Goal: Transaction & Acquisition: Purchase product/service

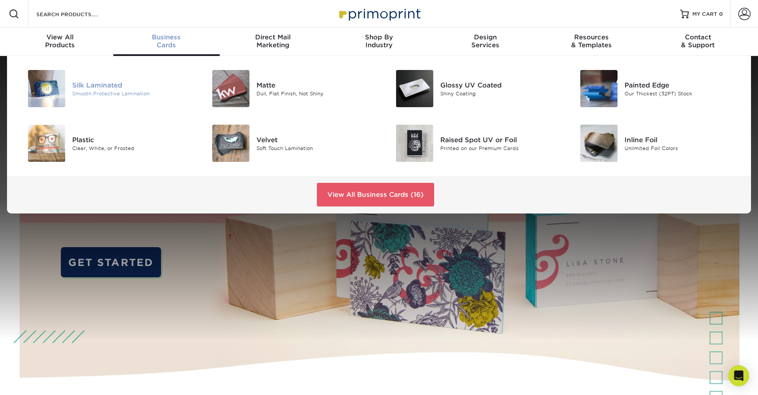
click at [102, 86] on div "Silk Laminated" at bounding box center [130, 85] width 116 height 10
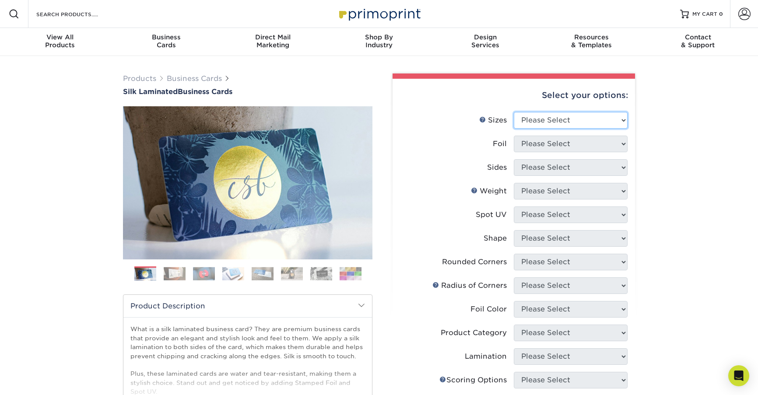
select select "2.00x3.50"
select select "0"
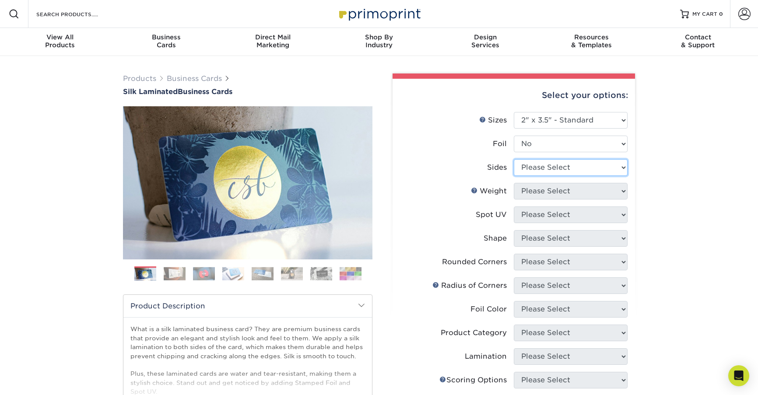
select select "13abbda7-1d64-4f25-8bb2-c179b224825d"
select select "16PT"
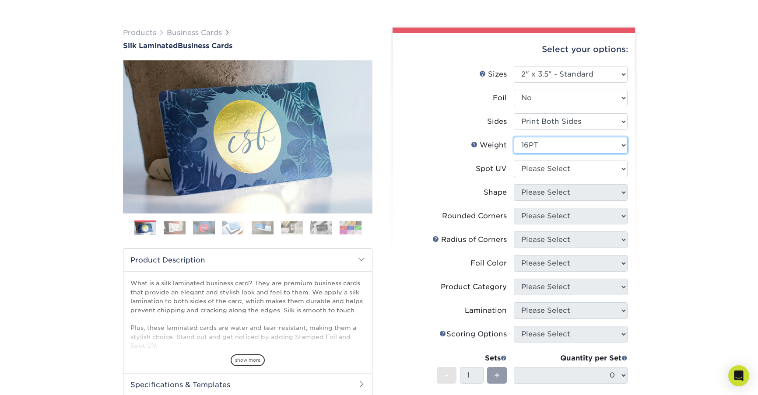
scroll to position [55, 0]
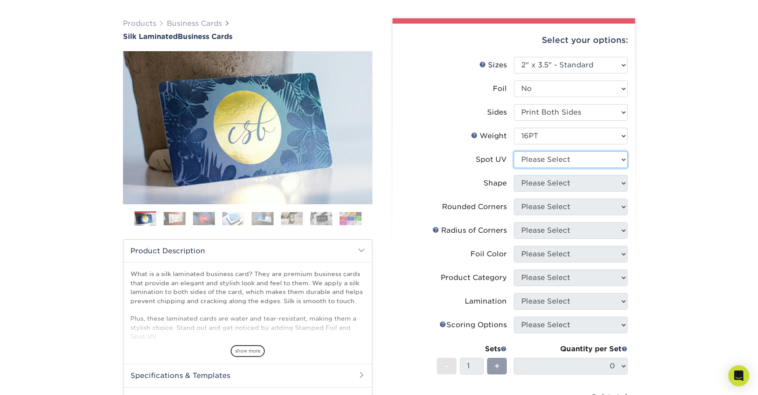
select select "0"
select select "standard"
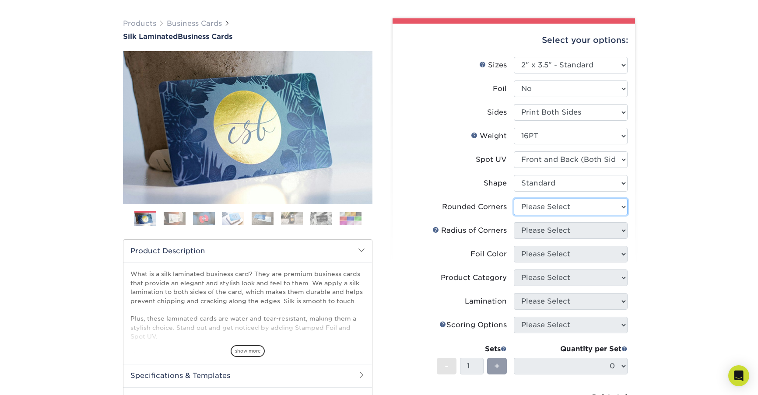
select select "7672df9e-0e0a-464d-8e1f-920c575e4da3"
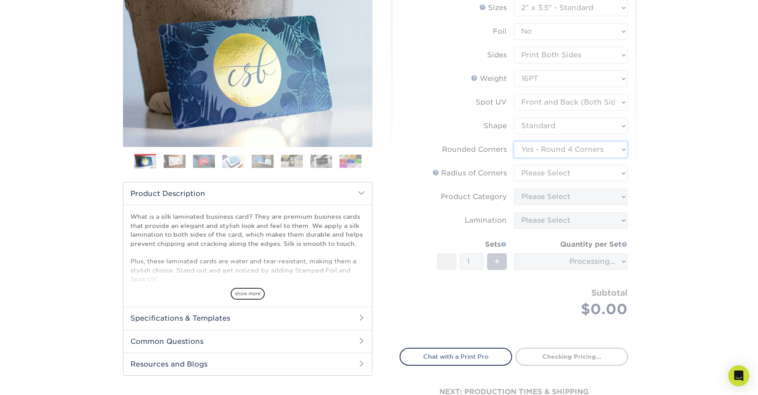
scroll to position [125, 0]
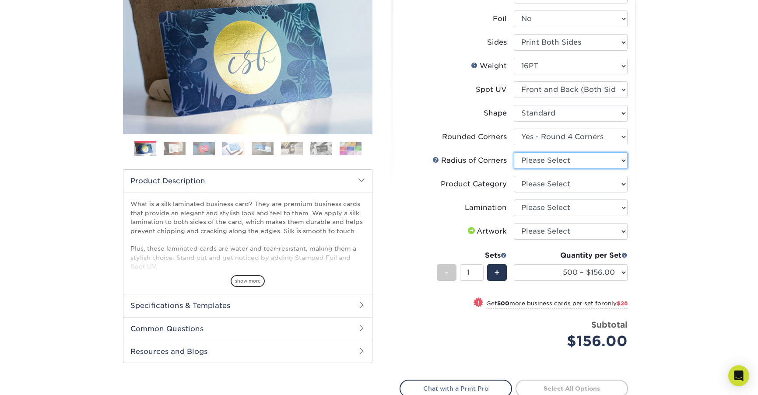
select select "589680c7-ee9a-431b-9d12-d7aeb1386a97"
select select "3b5148f1-0588-4f88-a218-97bcfdce65c1"
select select "ccacb42f-45f7-42d3-bbd3-7c8421cf37f0"
select select "upload"
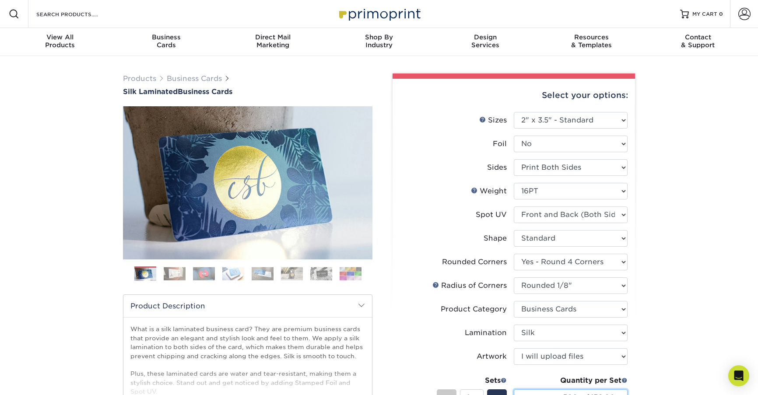
scroll to position [0, 0]
click at [708, 250] on div "Products Business Cards Silk Laminated Business Cards Previous Next" at bounding box center [379, 331] width 758 height 551
click at [363, 177] on link "Next" at bounding box center [360, 183] width 18 height 18
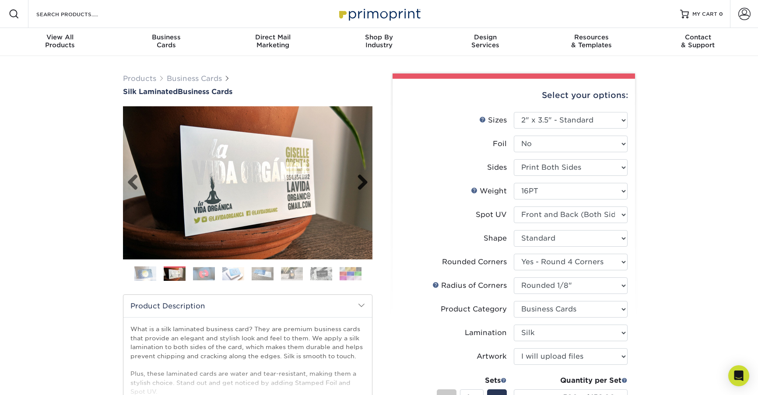
click at [362, 179] on link "Next" at bounding box center [360, 183] width 18 height 18
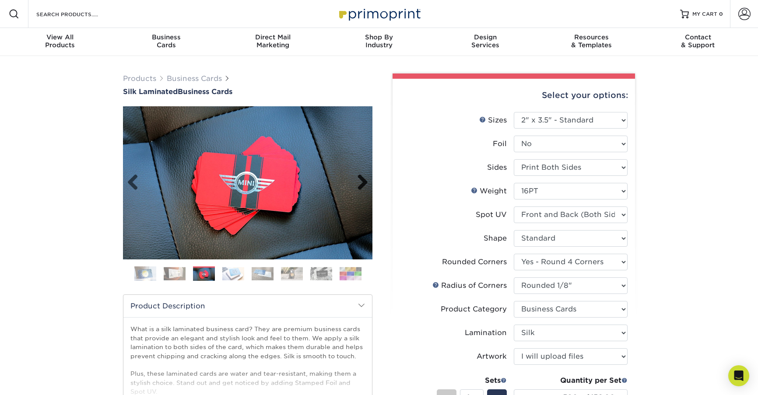
click at [362, 179] on link "Next" at bounding box center [360, 183] width 18 height 18
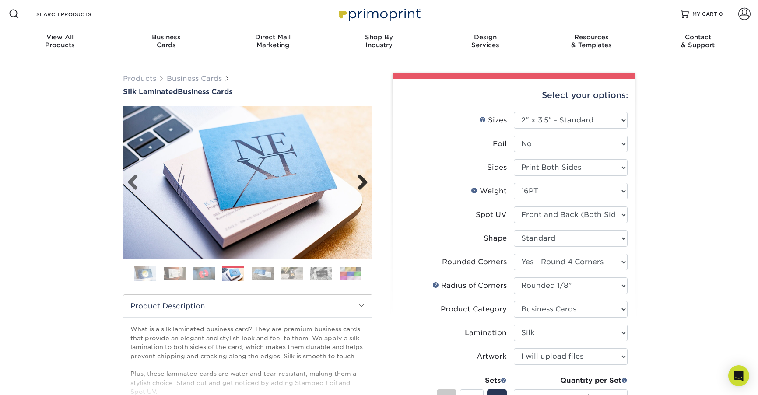
click at [362, 179] on link "Next" at bounding box center [360, 183] width 18 height 18
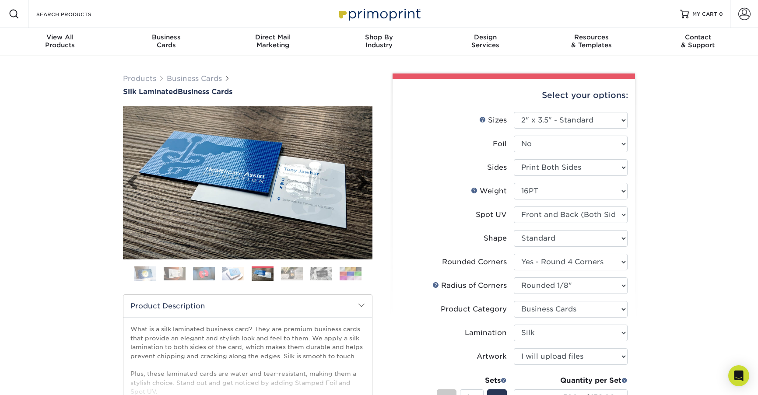
click at [362, 179] on link "Next" at bounding box center [360, 183] width 18 height 18
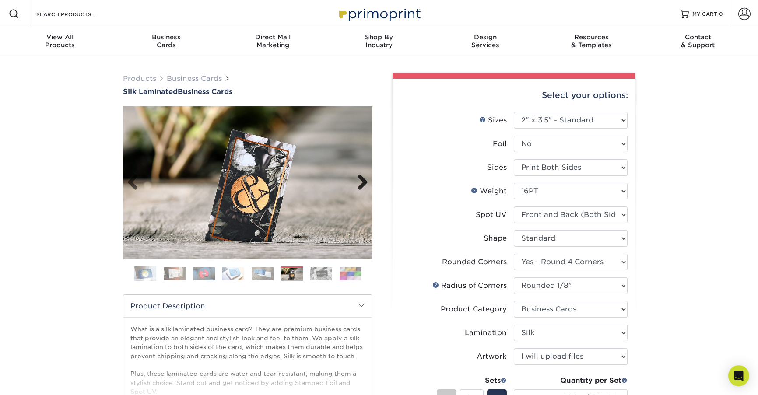
click at [362, 179] on link "Next" at bounding box center [360, 183] width 18 height 18
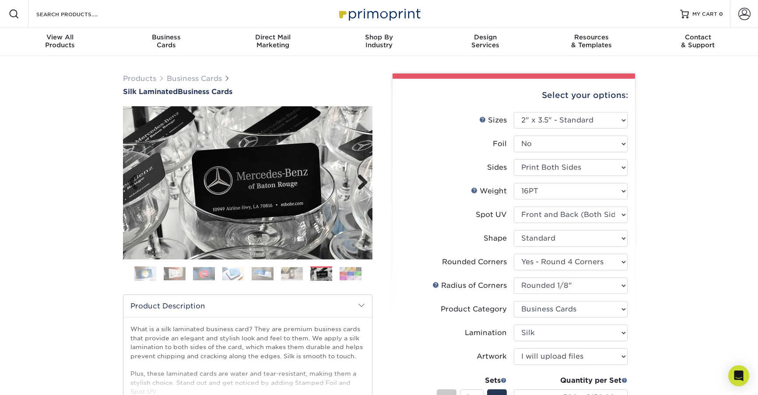
click at [362, 179] on link "Next" at bounding box center [360, 183] width 18 height 18
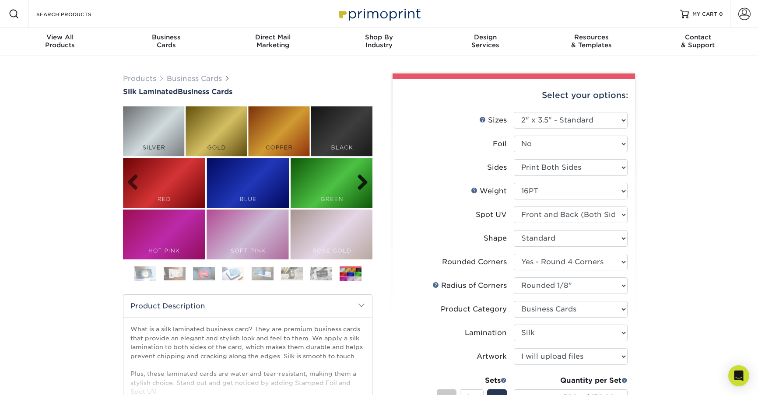
click at [362, 179] on link "Next" at bounding box center [360, 183] width 18 height 18
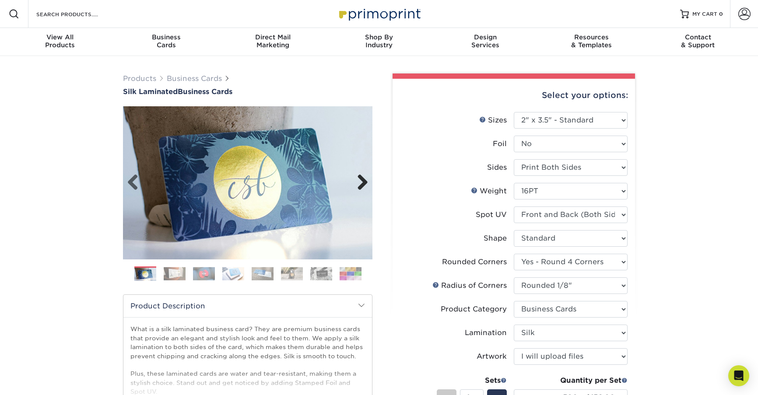
click at [363, 179] on link "Next" at bounding box center [360, 183] width 18 height 18
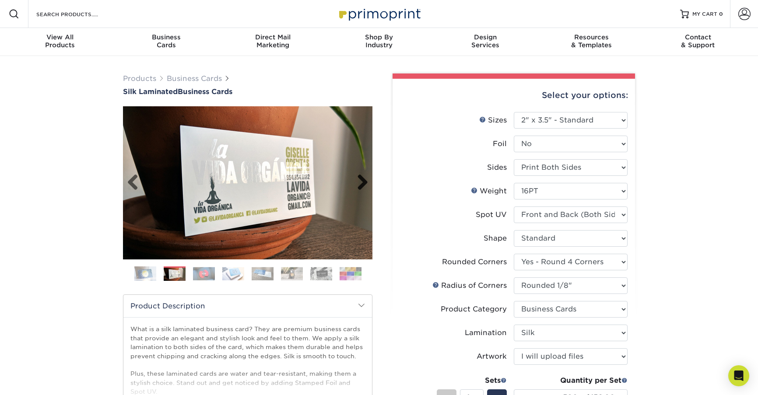
click at [364, 187] on link "Next" at bounding box center [360, 183] width 18 height 18
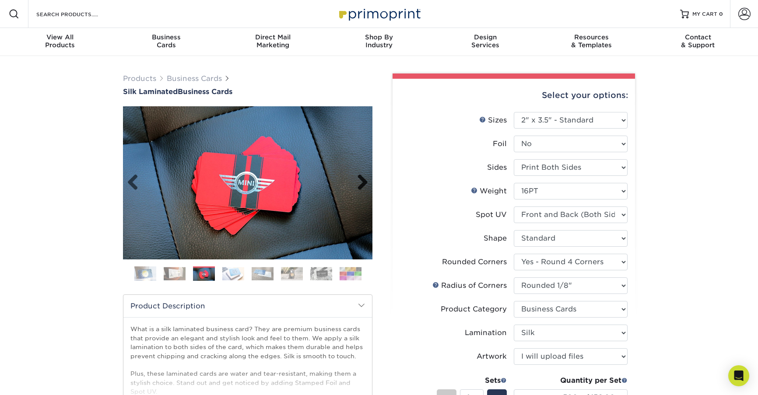
click at [364, 187] on link "Next" at bounding box center [360, 183] width 18 height 18
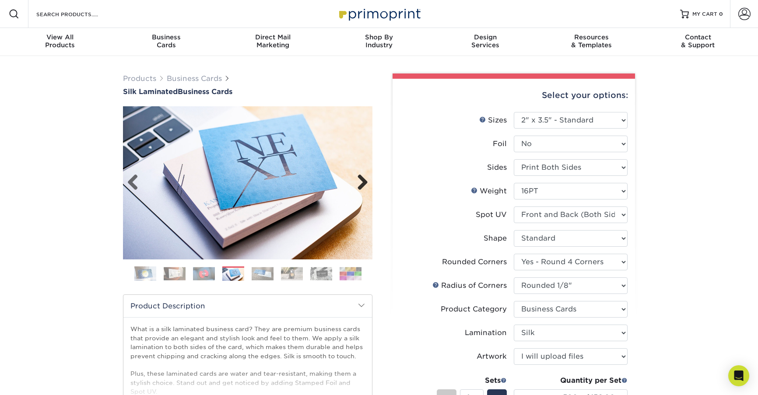
click at [364, 187] on link "Next" at bounding box center [360, 183] width 18 height 18
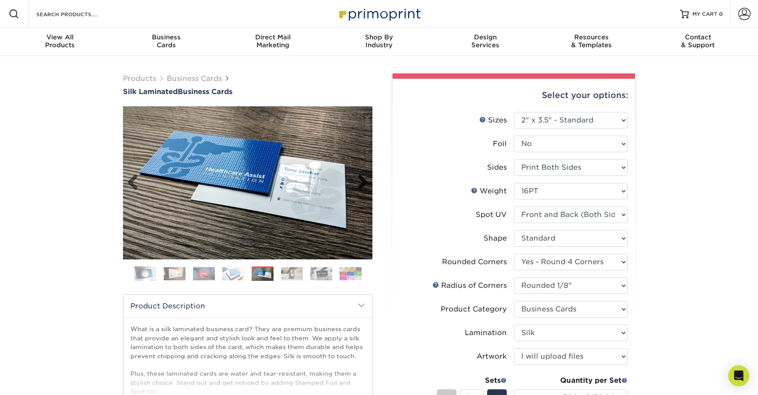
click at [364, 187] on link "Next" at bounding box center [360, 183] width 18 height 18
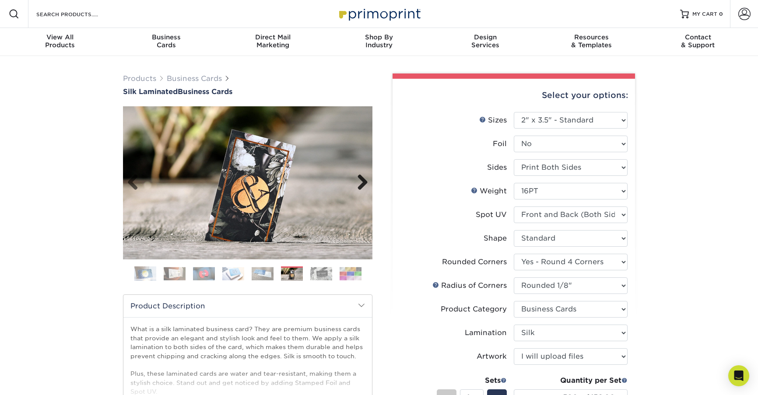
click at [364, 187] on link "Next" at bounding box center [360, 183] width 18 height 18
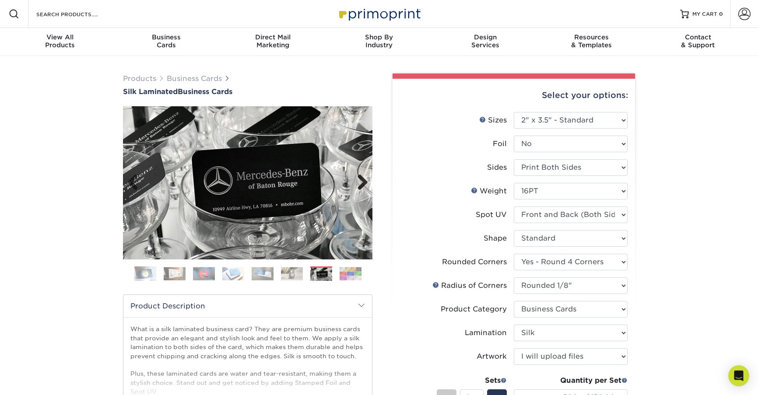
click at [360, 183] on link "Next" at bounding box center [360, 183] width 18 height 18
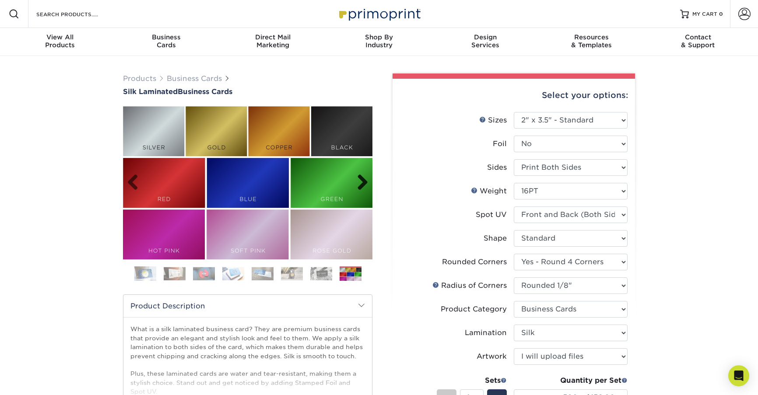
click at [362, 182] on link "Next" at bounding box center [360, 183] width 18 height 18
